Goal: Find specific page/section: Find specific page/section

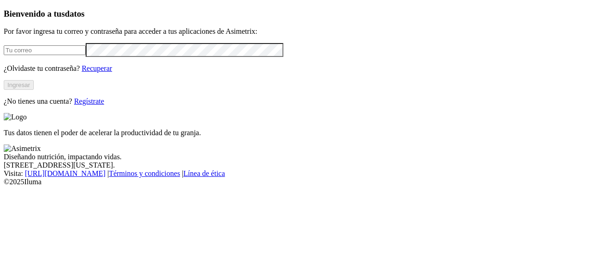
type input "[PERSON_NAME][EMAIL_ADDRESS][PERSON_NAME][DOMAIN_NAME]"
click at [34, 90] on button "Ingresar" at bounding box center [19, 85] width 30 height 10
